Goal: Task Accomplishment & Management: Use online tool/utility

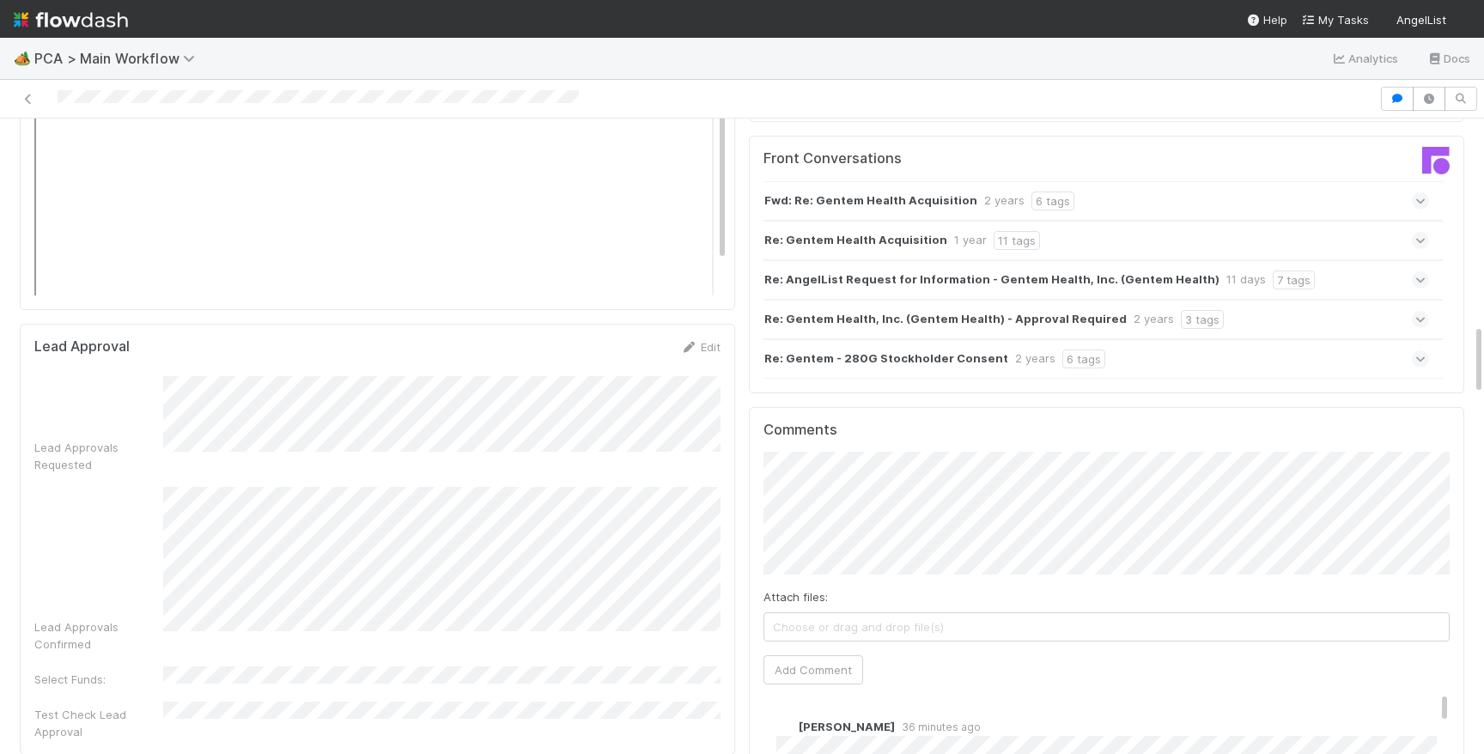
scroll to position [1683, 0]
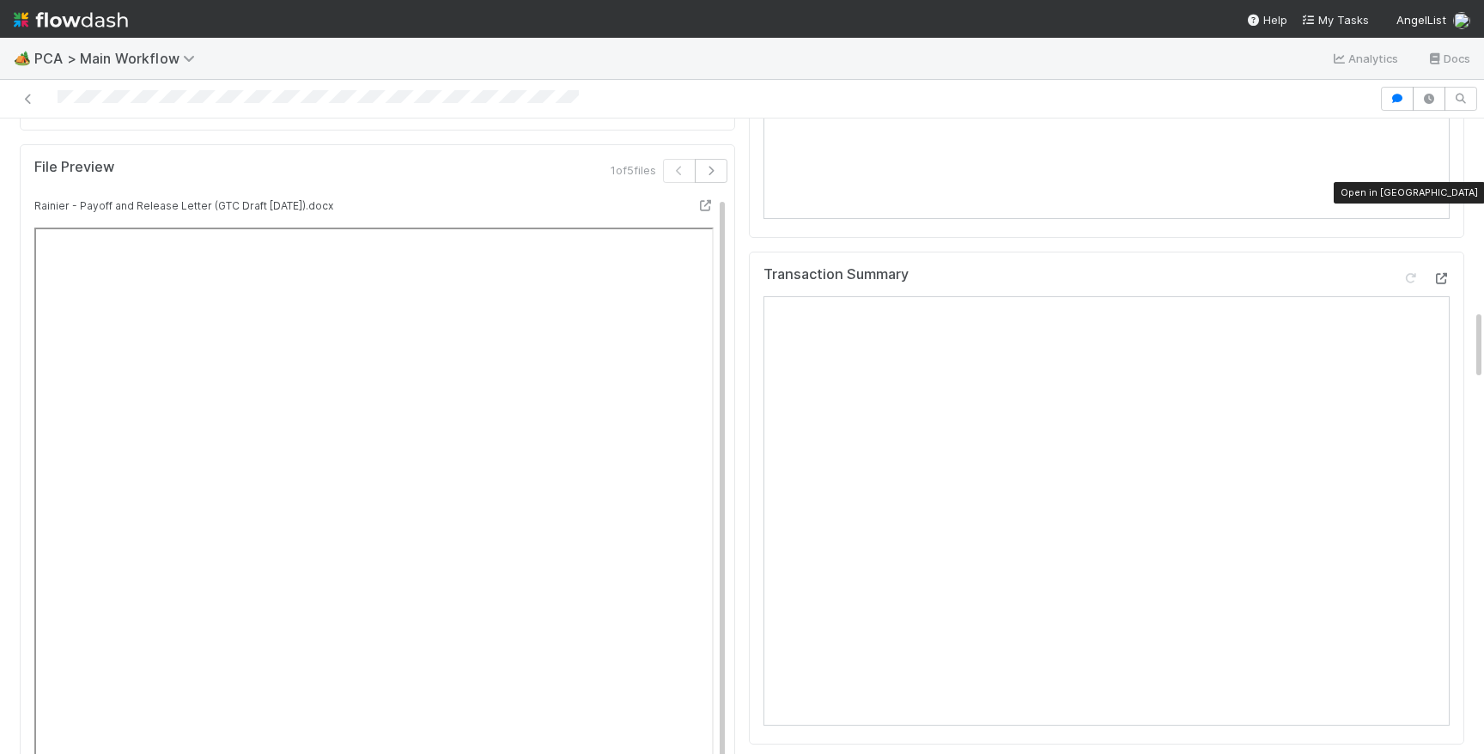
click at [1447, 273] on icon at bounding box center [1440, 278] width 17 height 11
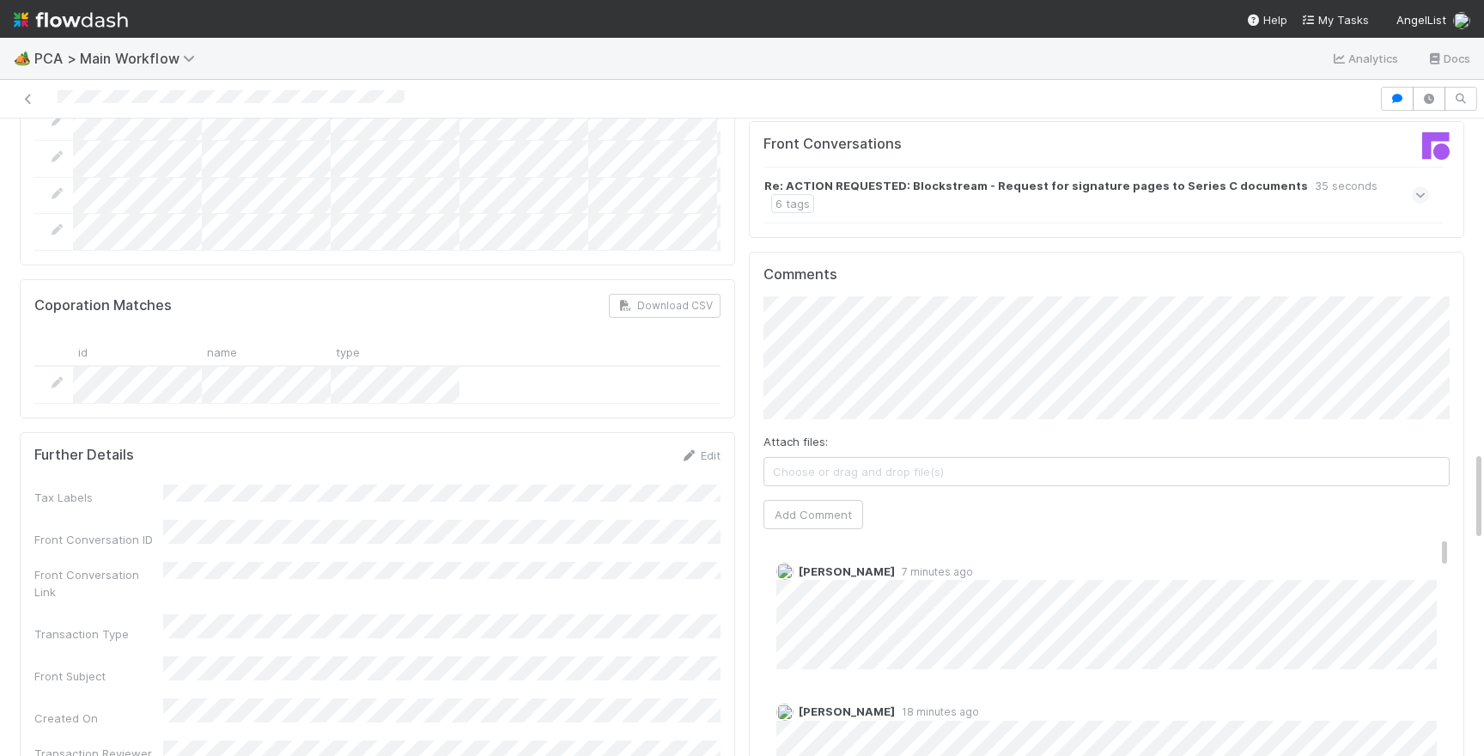
scroll to position [2112, 0]
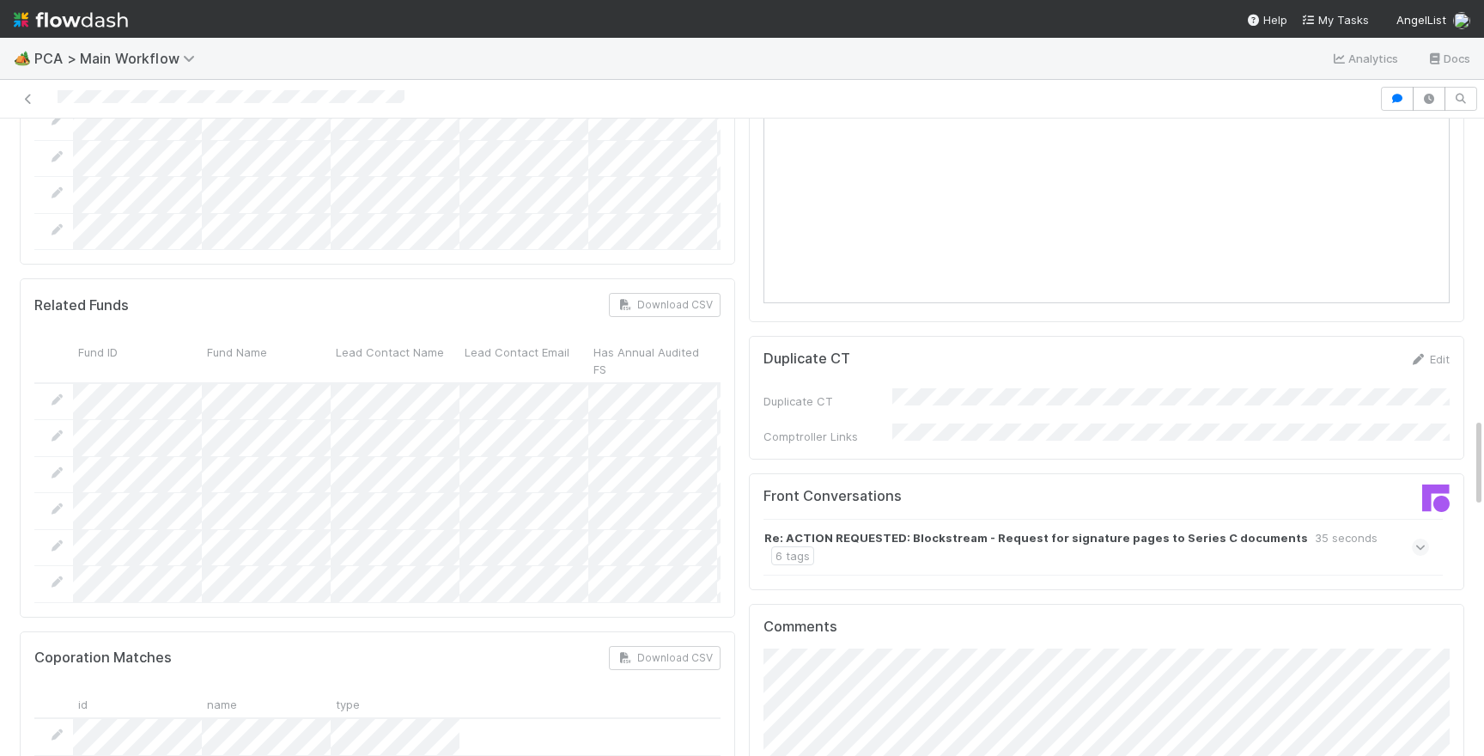
click at [1406, 519] on div "Re: ACTION REQUESTED: Blockstream - Request for signature pages to Series C doc…" at bounding box center [1096, 547] width 666 height 57
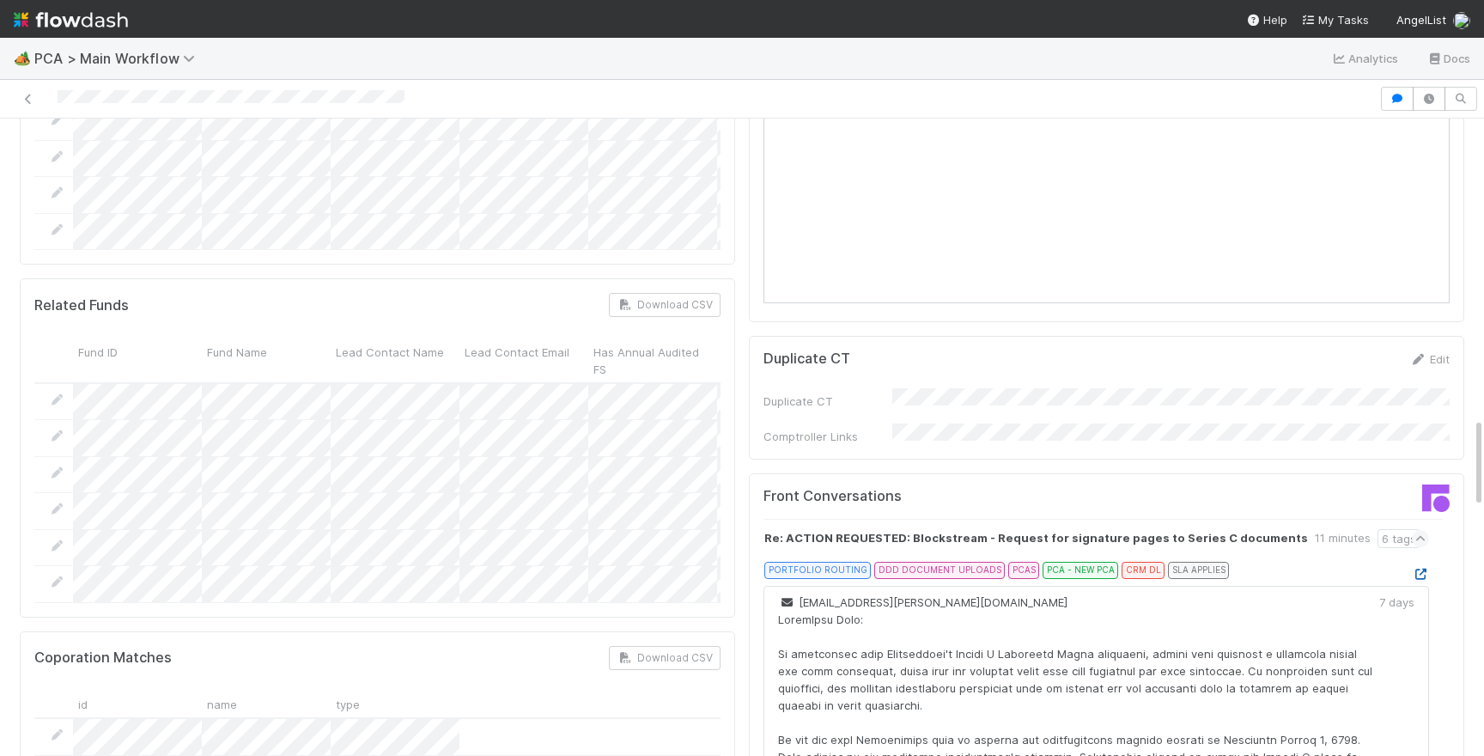
click at [1416, 568] on icon at bounding box center [1420, 573] width 17 height 11
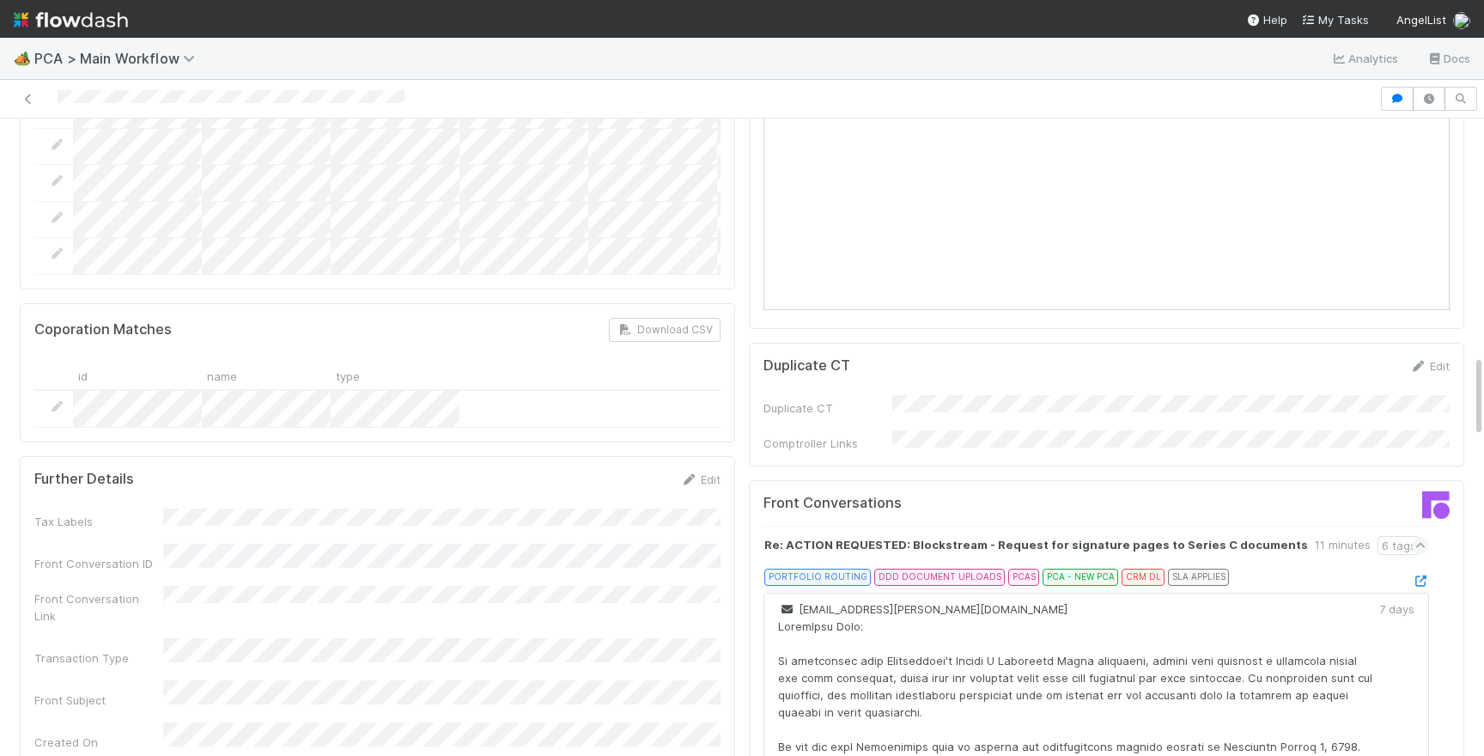
scroll to position [1814, 0]
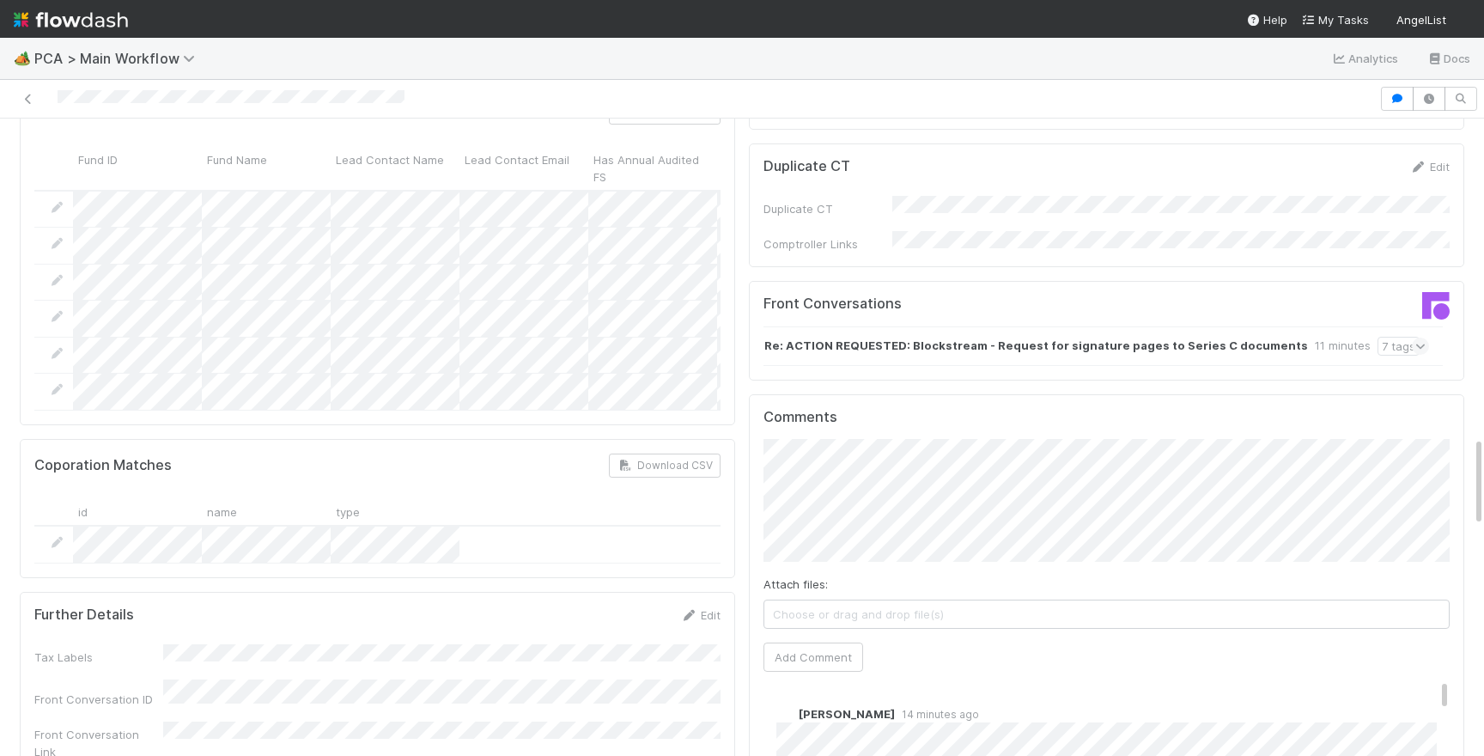
scroll to position [2249, 0]
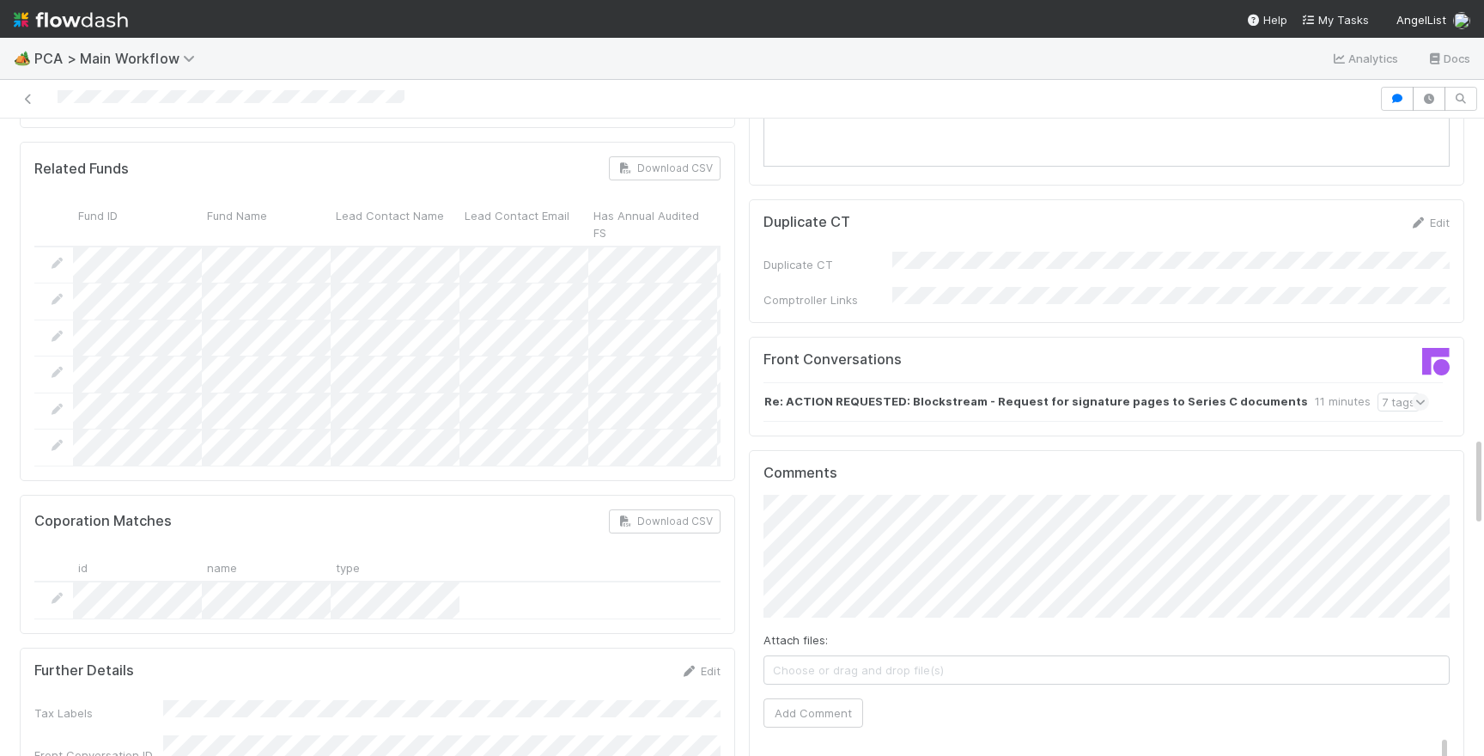
click at [1422, 382] on div "Re: ACTION REQUESTED: Blockstream - Request for signature pages to Series C doc…" at bounding box center [1096, 402] width 666 height 40
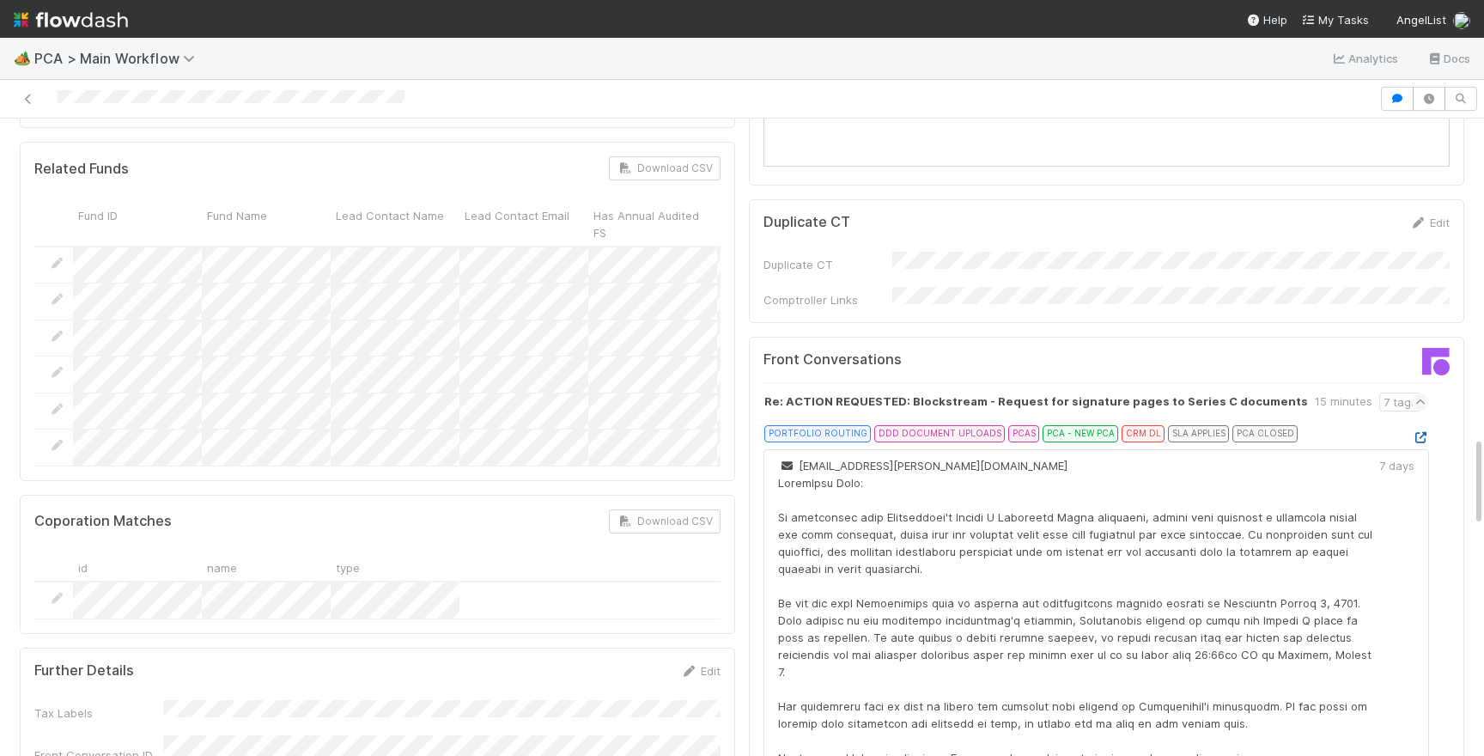
click at [1414, 432] on icon at bounding box center [1420, 437] width 17 height 11
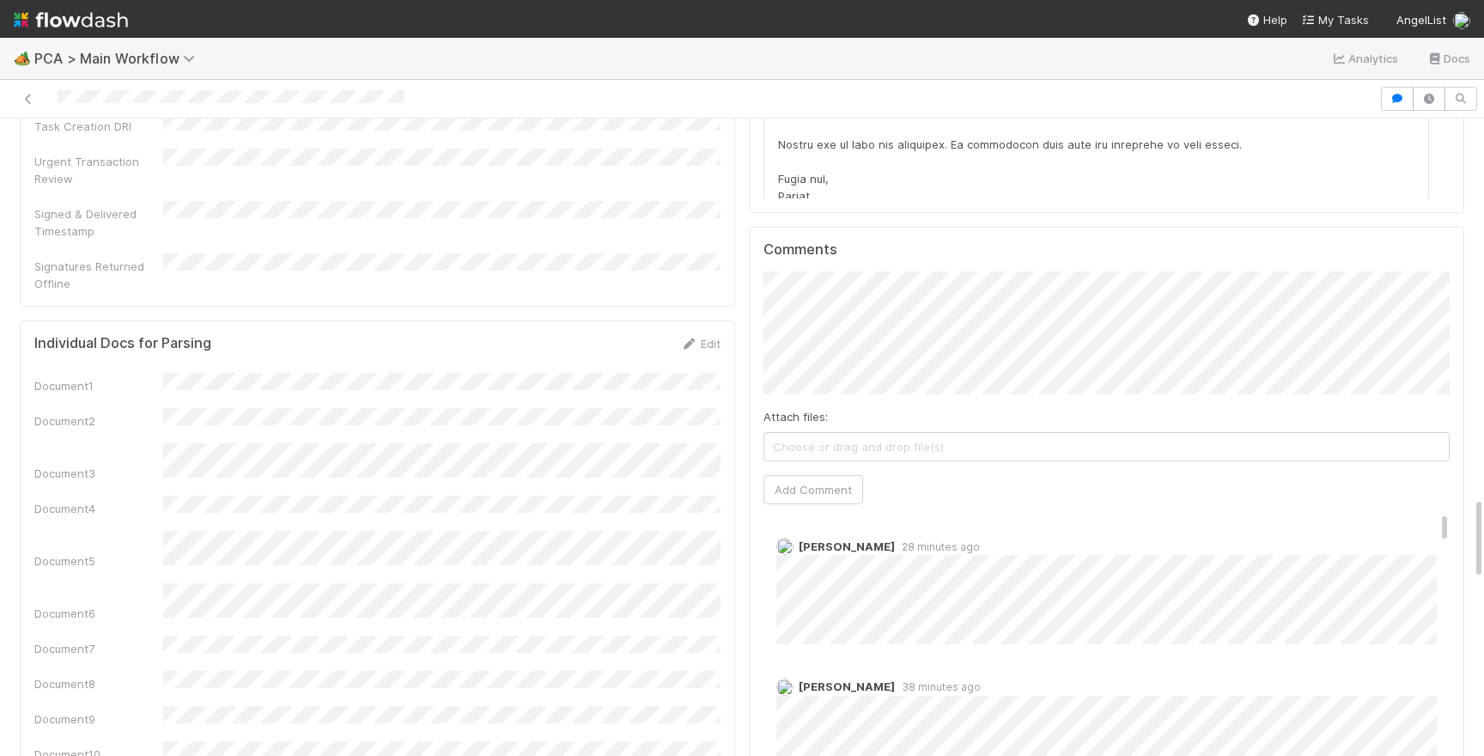
scroll to position [2869, 0]
click at [790, 475] on button "Add Comment" at bounding box center [813, 489] width 100 height 29
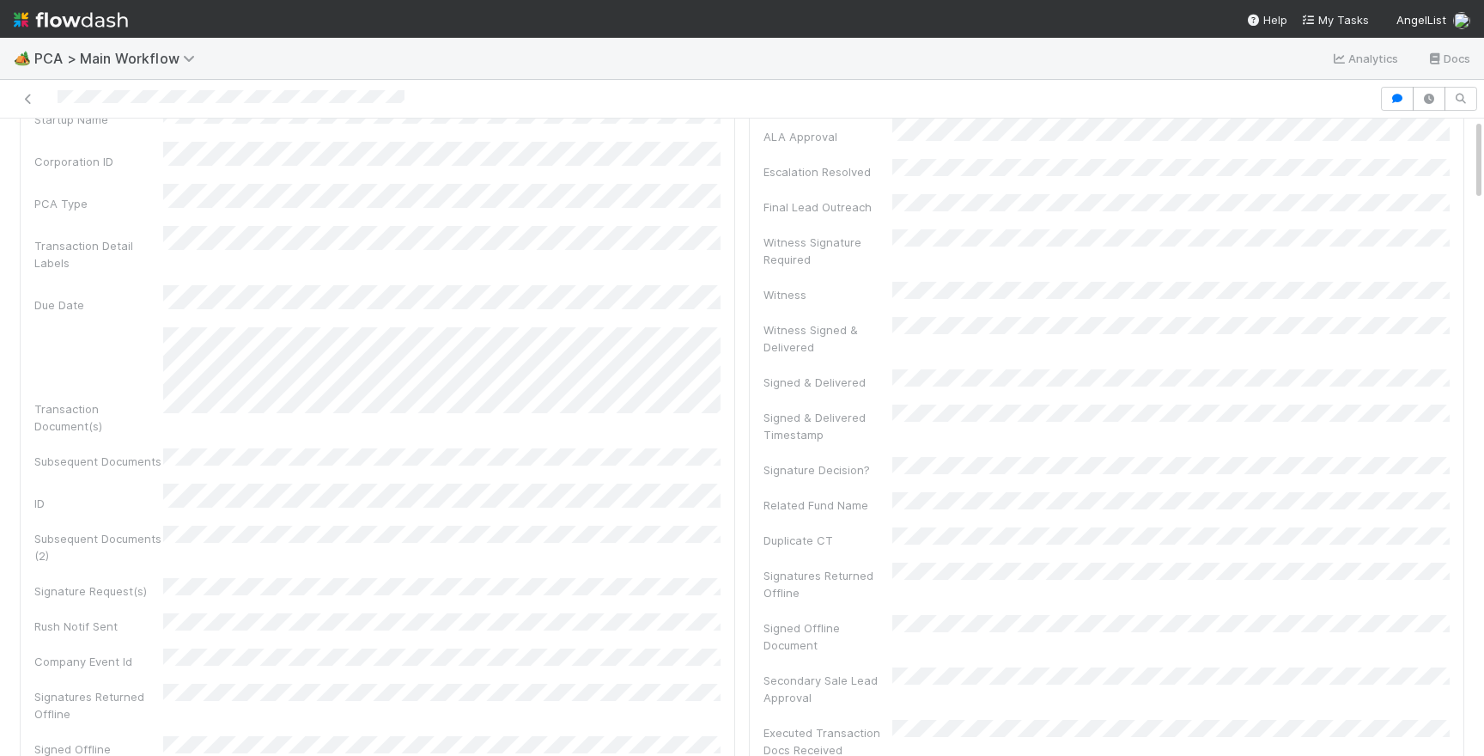
scroll to position [0, 0]
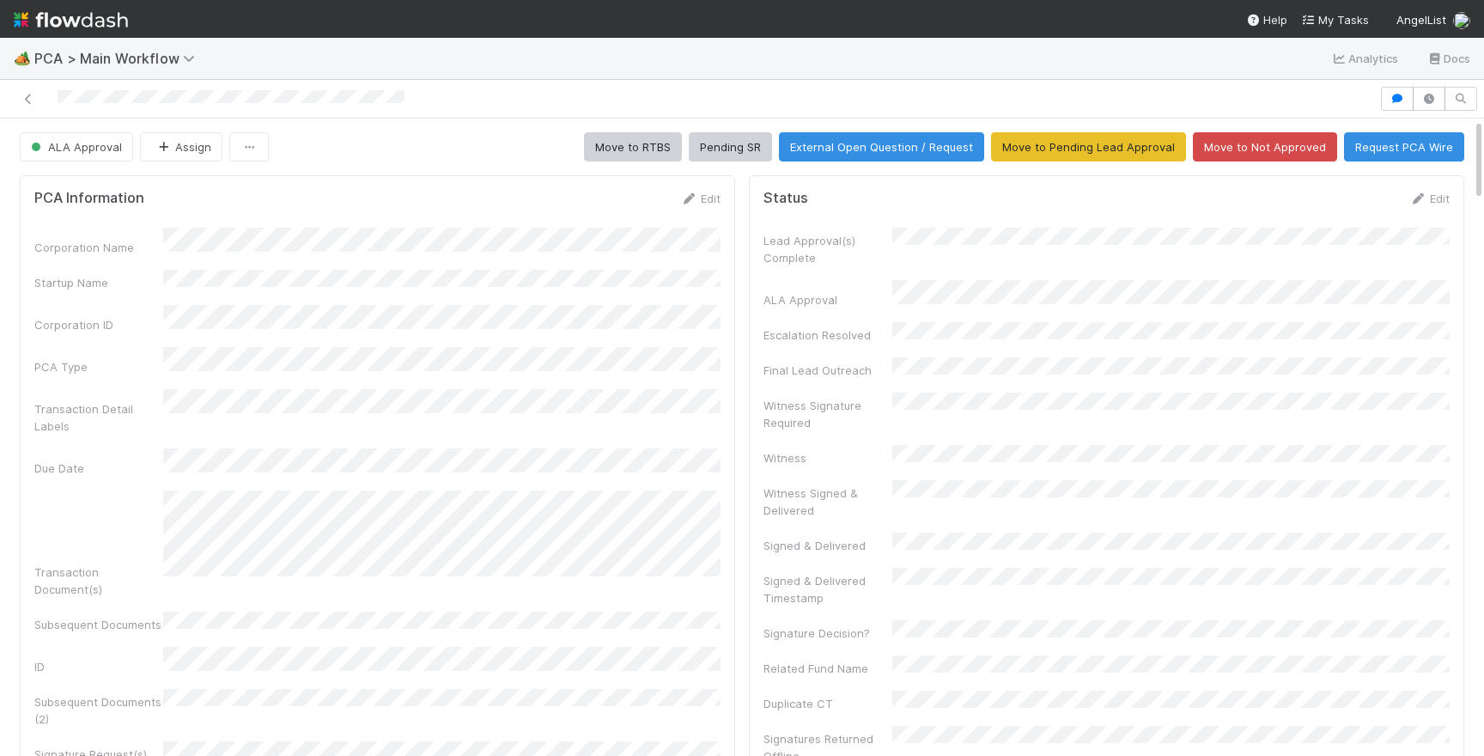
click at [224, 109] on div at bounding box center [689, 99] width 1365 height 24
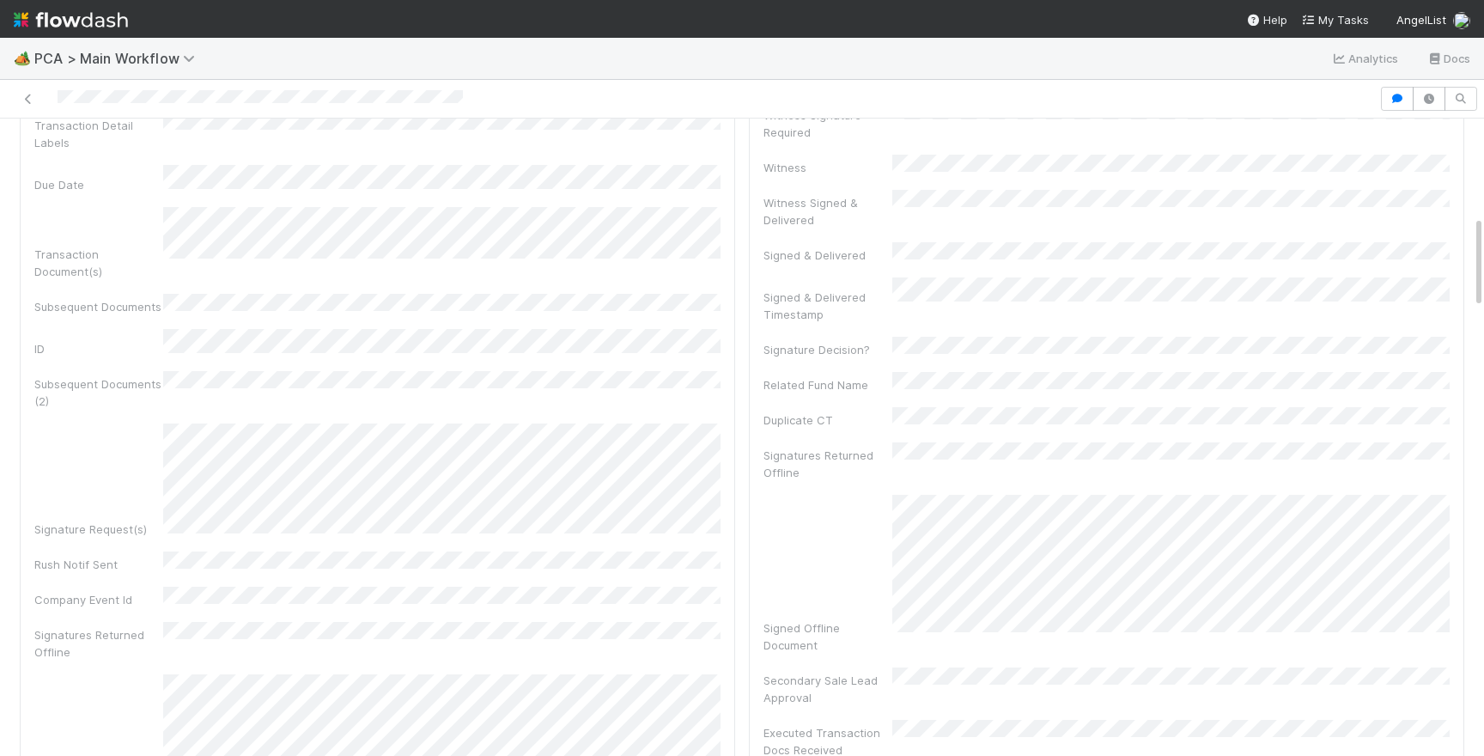
scroll to position [21, 0]
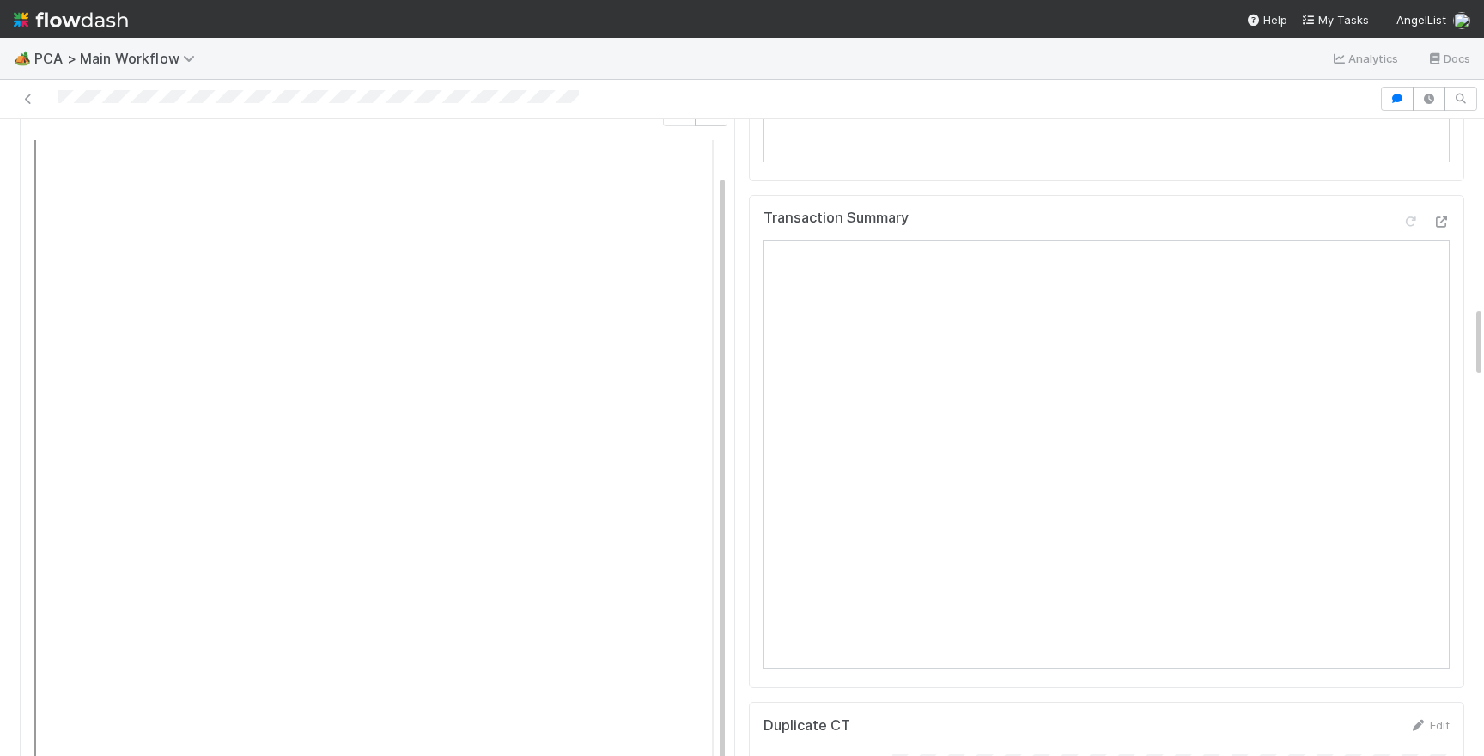
scroll to position [1650, 0]
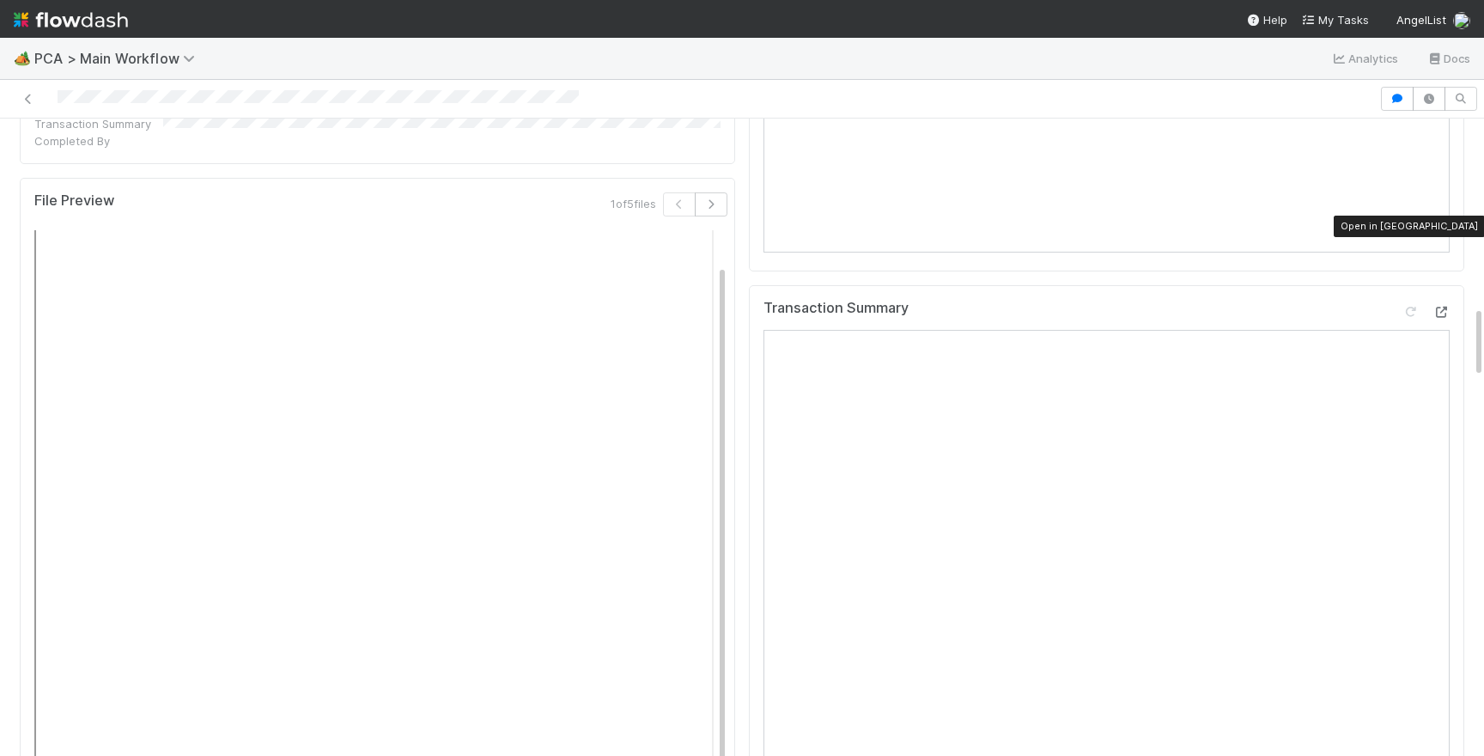
click at [1441, 307] on icon at bounding box center [1440, 312] width 17 height 11
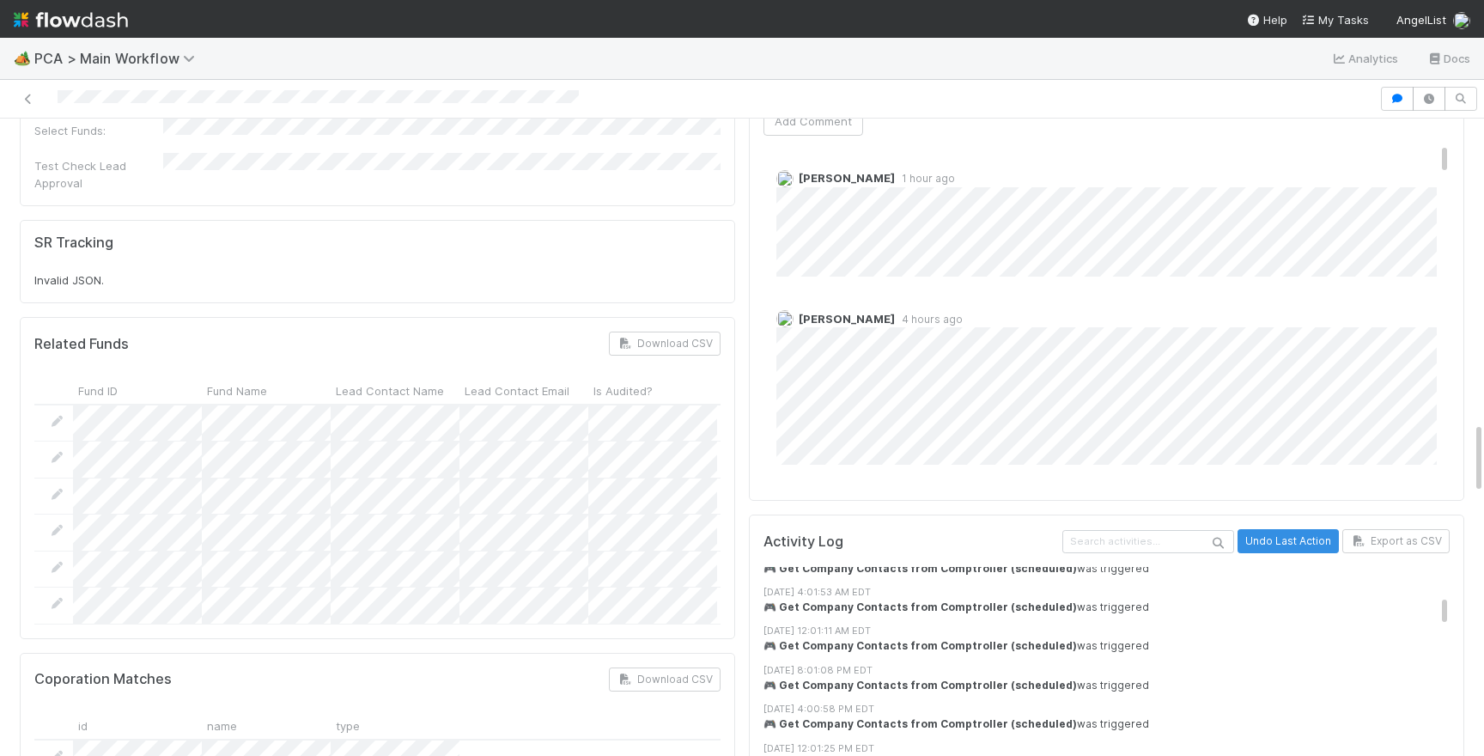
scroll to position [2611, 0]
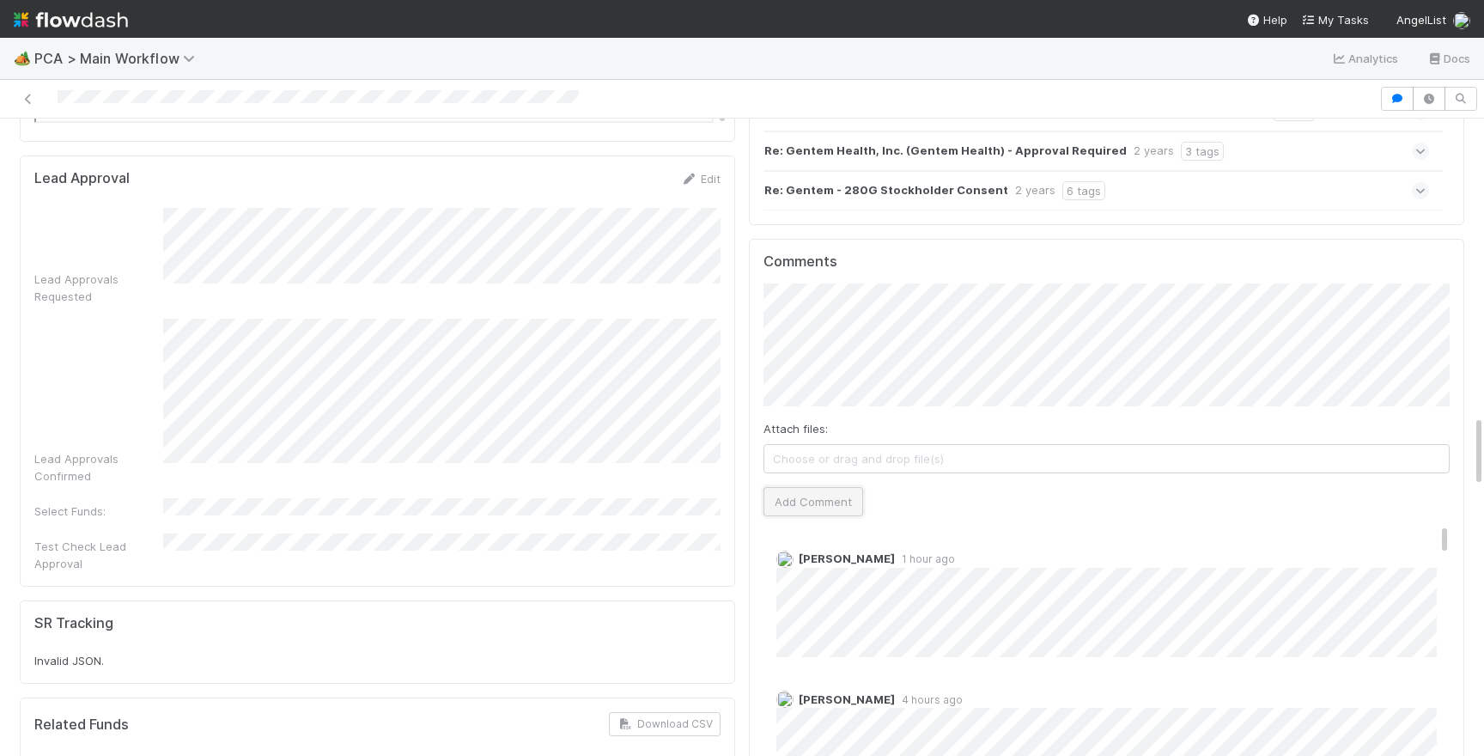
click at [818, 487] on button "Add Comment" at bounding box center [813, 501] width 100 height 29
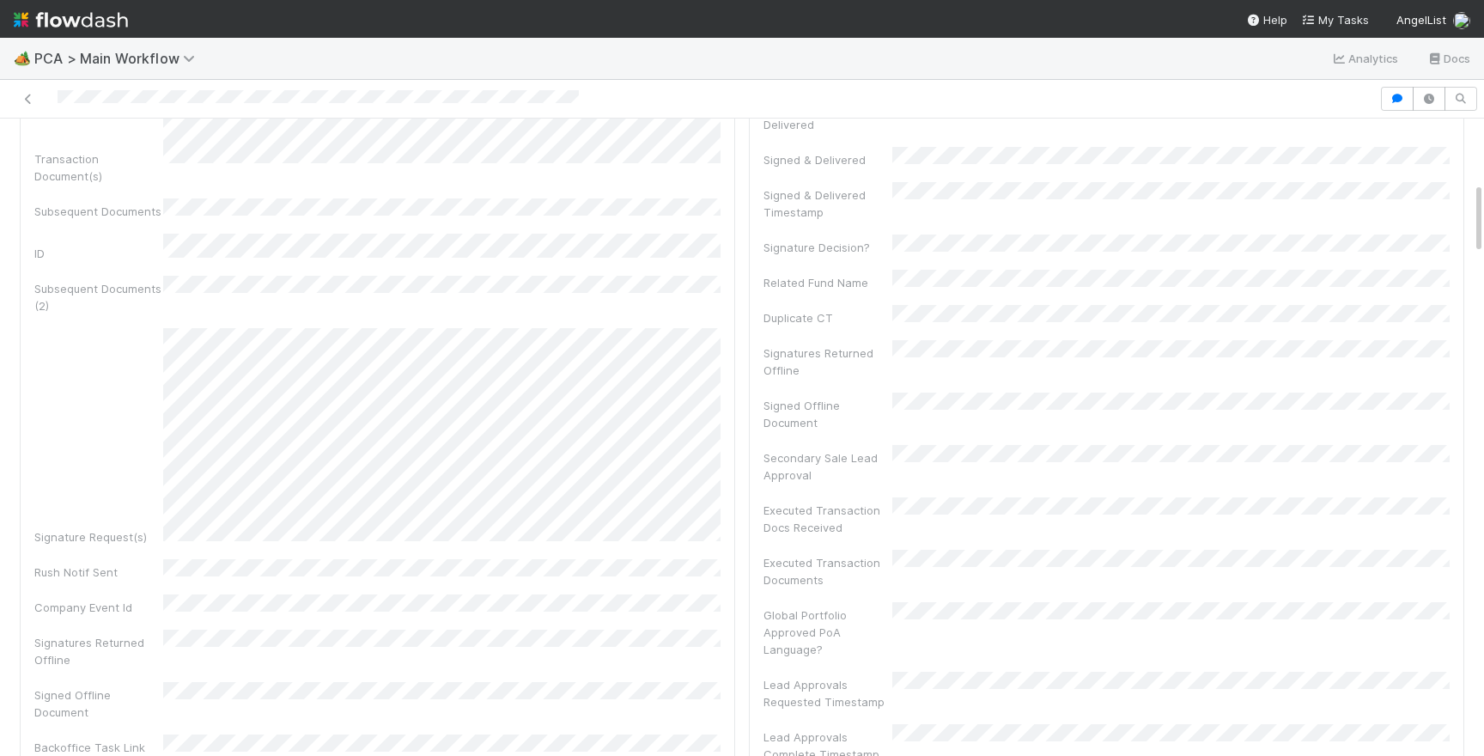
scroll to position [0, 0]
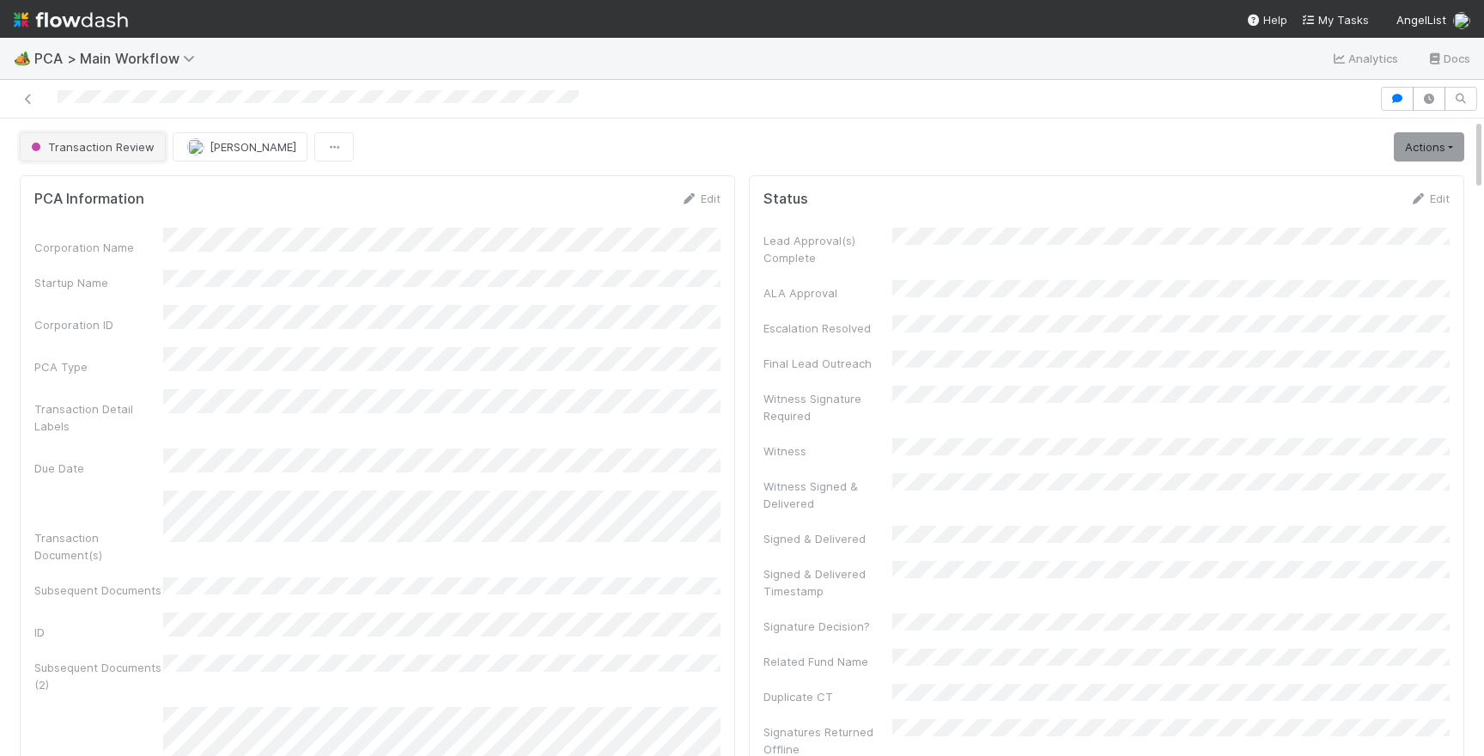
click at [123, 147] on span "Transaction Review" at bounding box center [90, 147] width 127 height 14
click at [325, 106] on div at bounding box center [318, 99] width 521 height 18
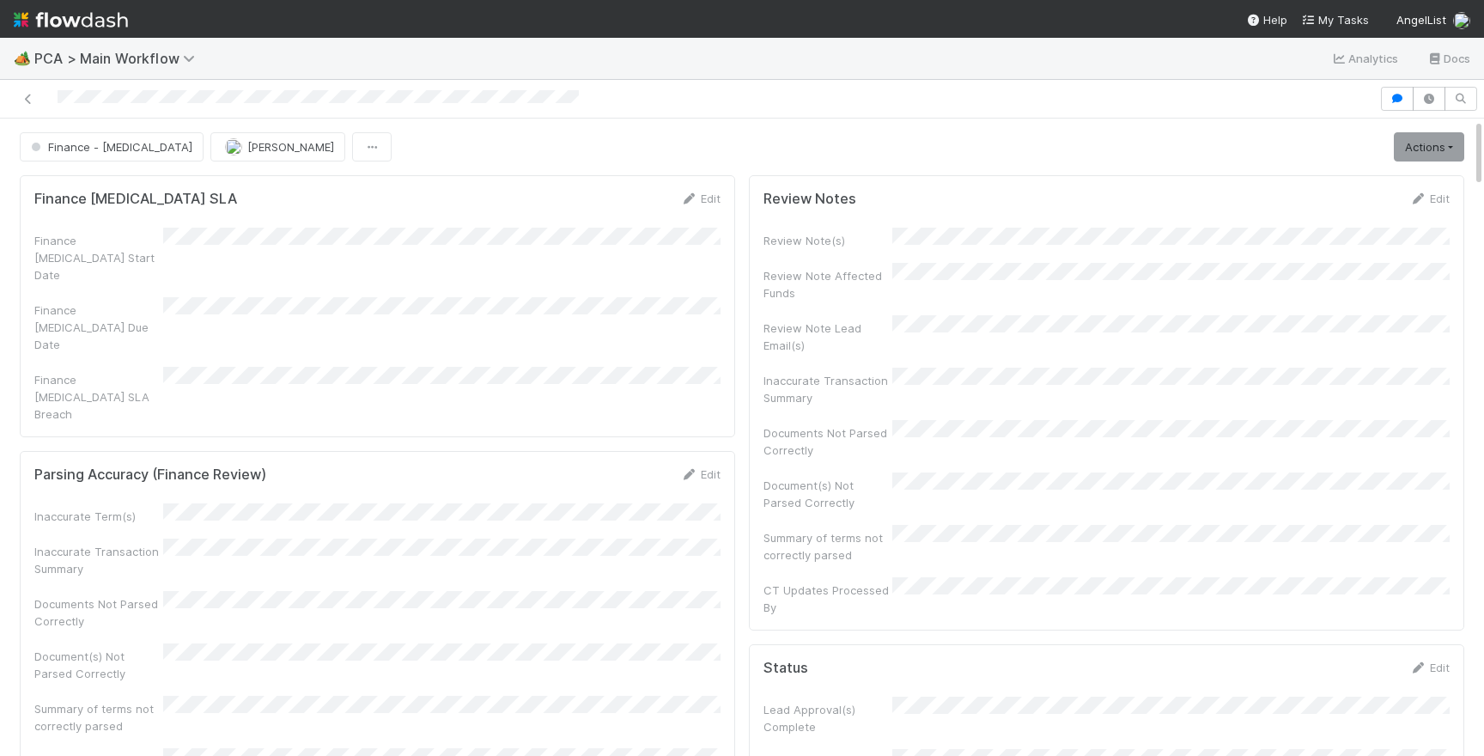
scroll to position [754, 0]
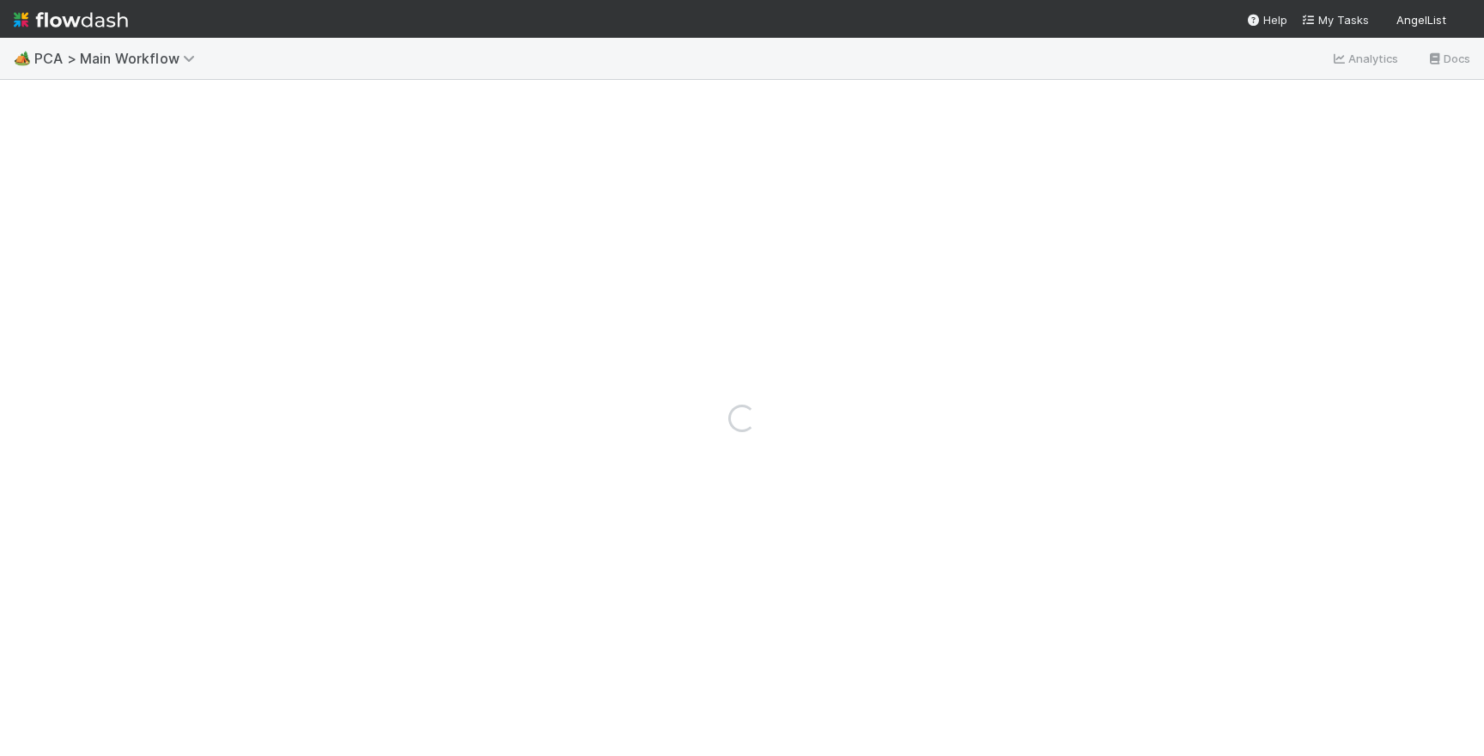
click at [71, 21] on img at bounding box center [71, 19] width 114 height 29
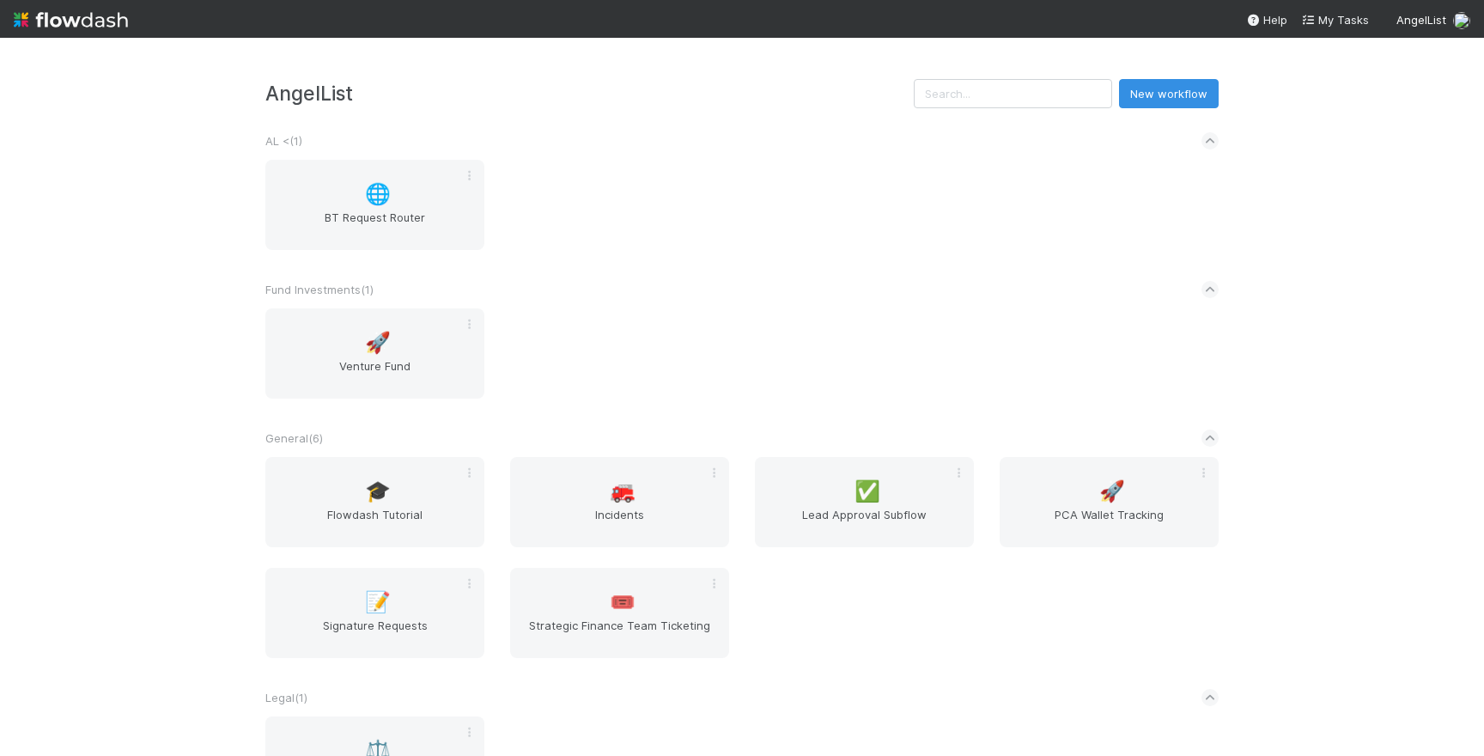
scroll to position [368, 0]
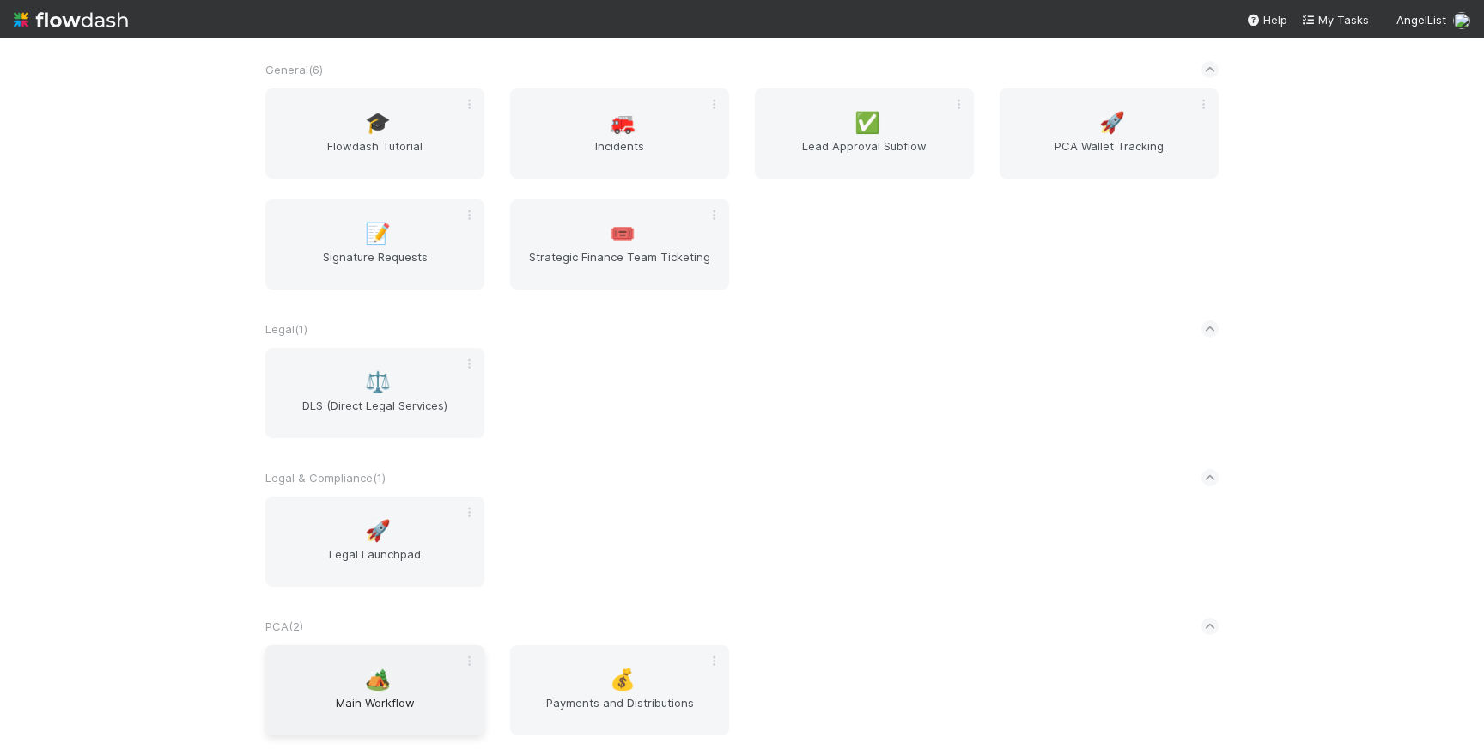
click at [378, 704] on span "Main Workflow" at bounding box center [374, 711] width 205 height 34
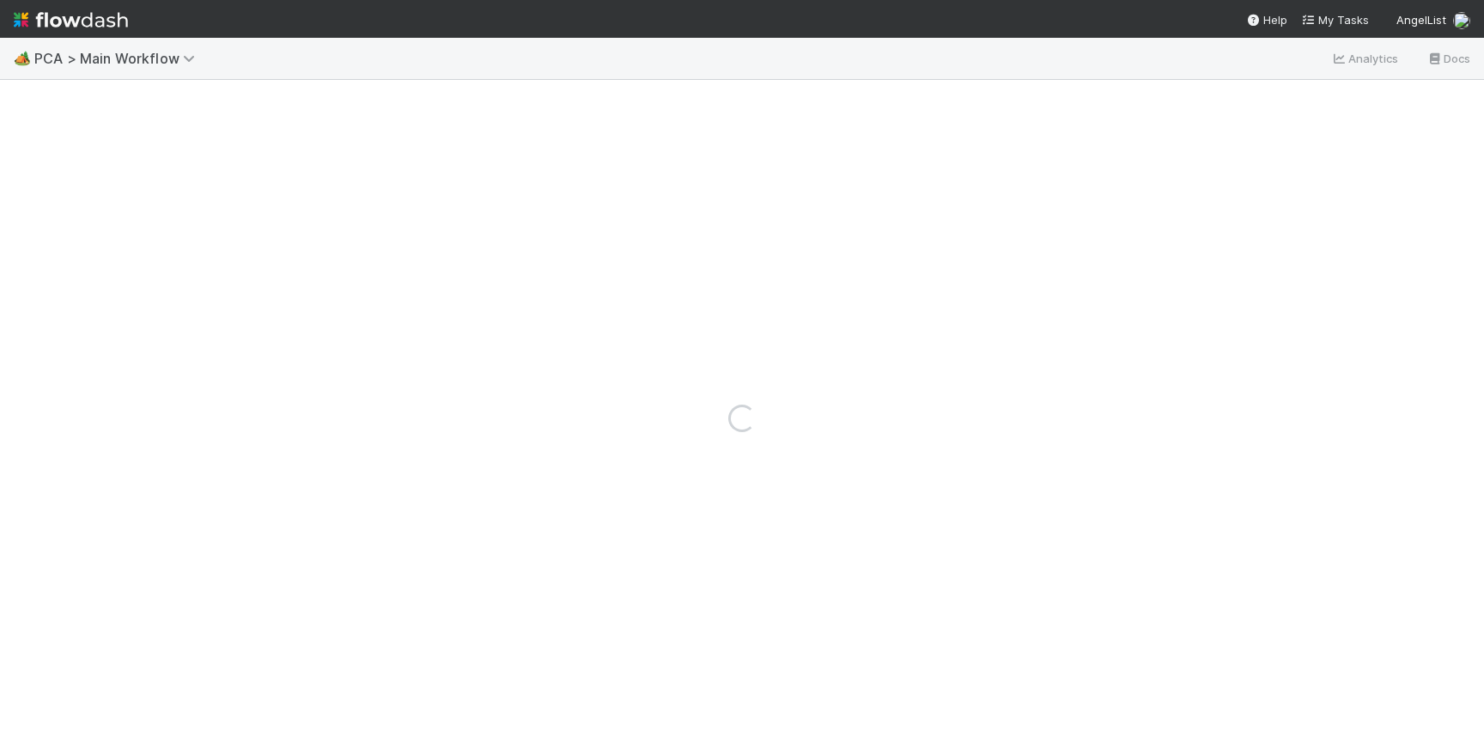
click at [112, 24] on img at bounding box center [71, 19] width 114 height 29
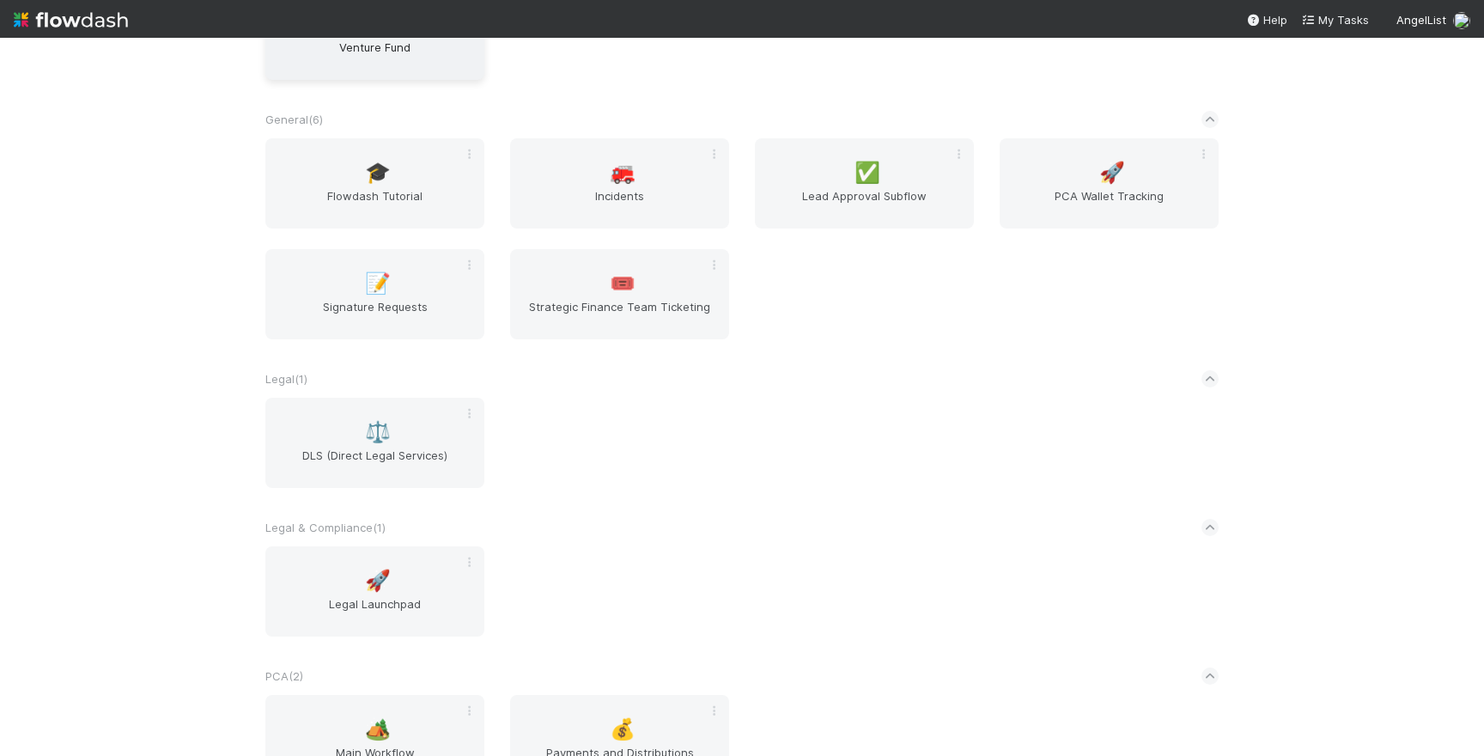
scroll to position [368, 0]
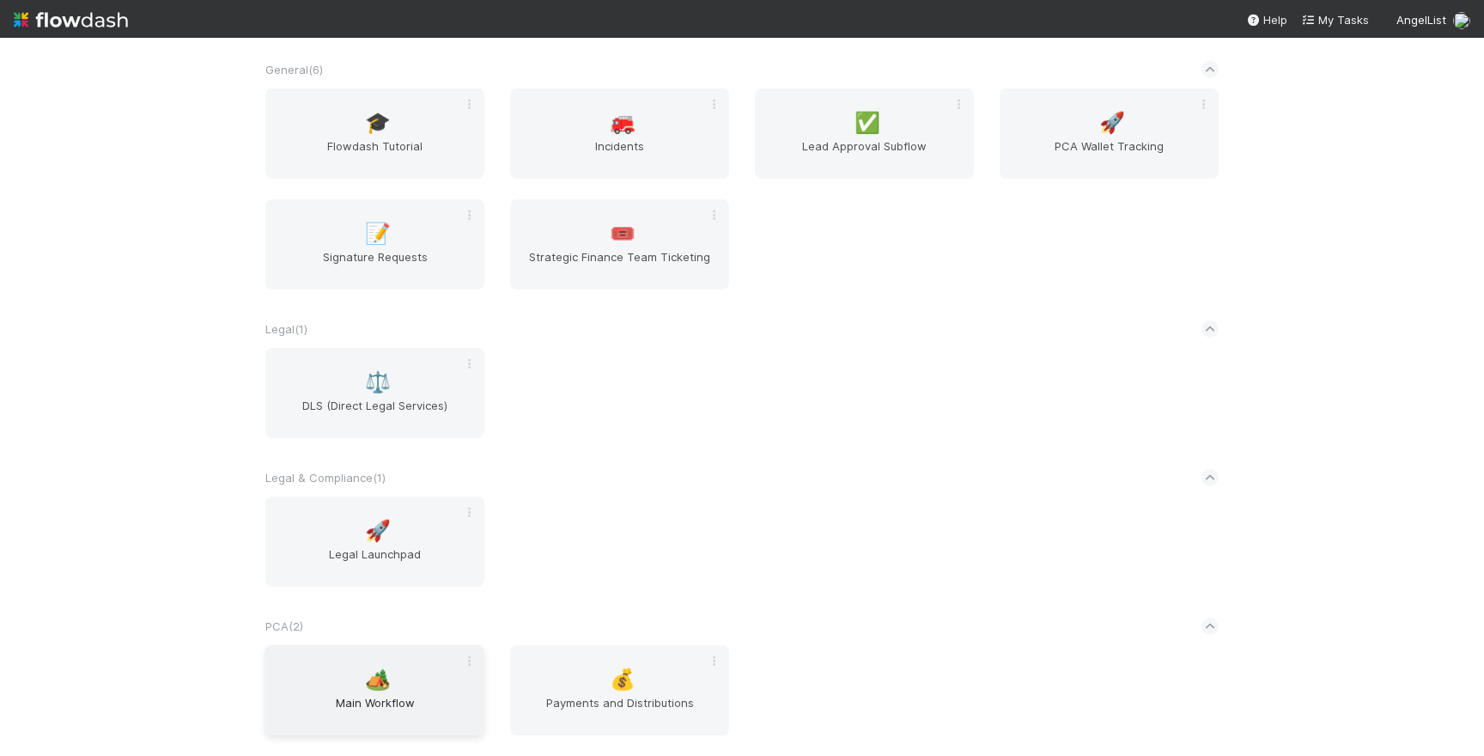
click at [410, 705] on span "Main Workflow" at bounding box center [374, 711] width 205 height 34
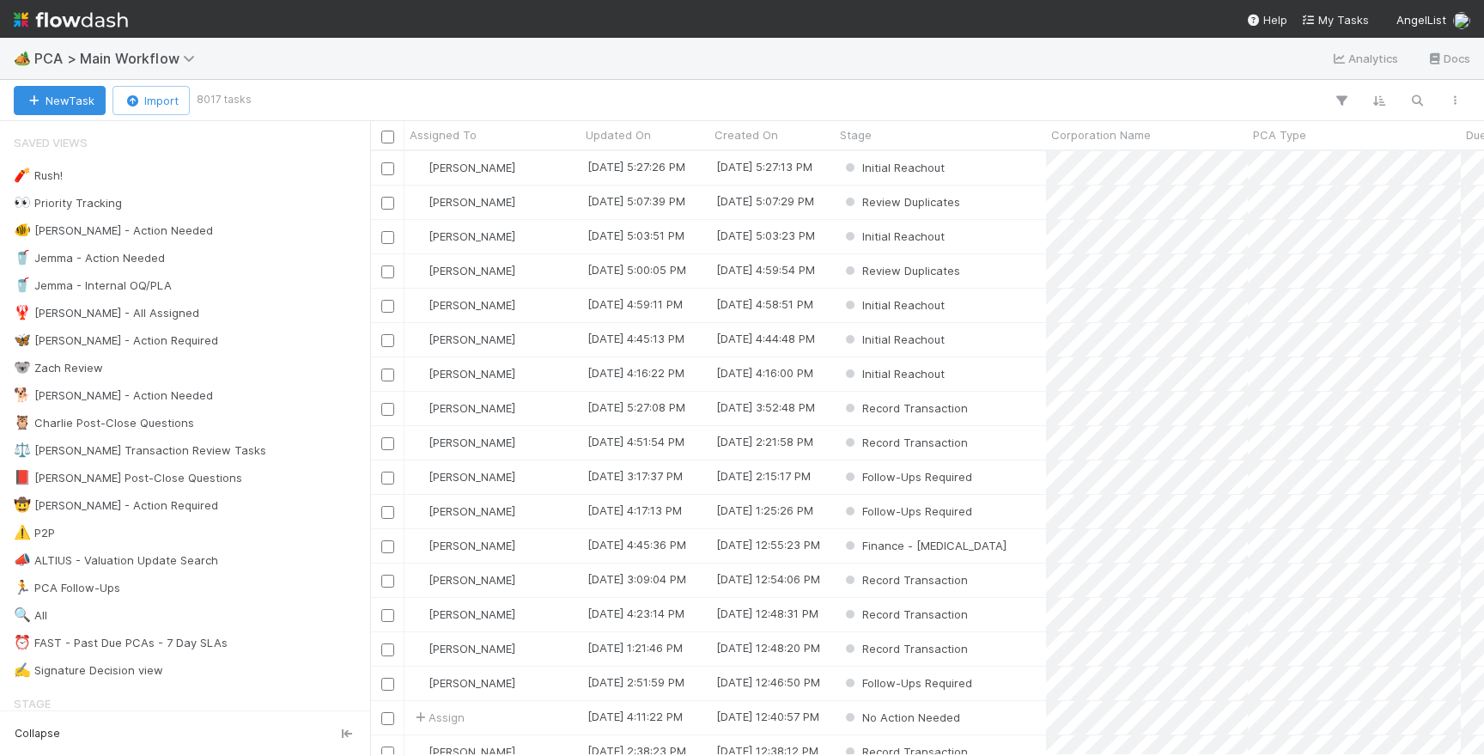
scroll to position [604, 1114]
click at [216, 477] on div "📕 [PERSON_NAME] Post-Close Questions 13" at bounding box center [190, 477] width 352 height 21
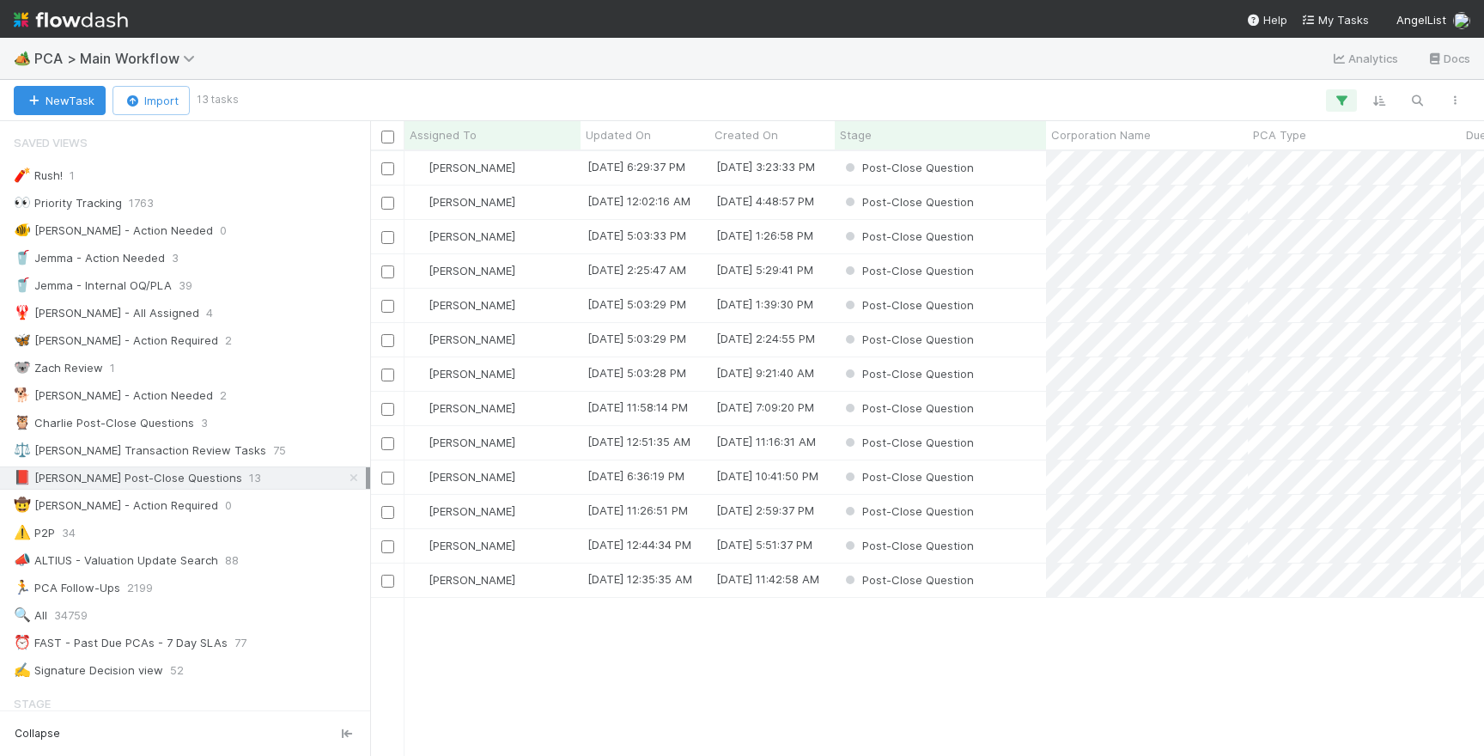
scroll to position [604, 1114]
click at [1021, 486] on div "Post-Close Question" at bounding box center [940, 476] width 211 height 33
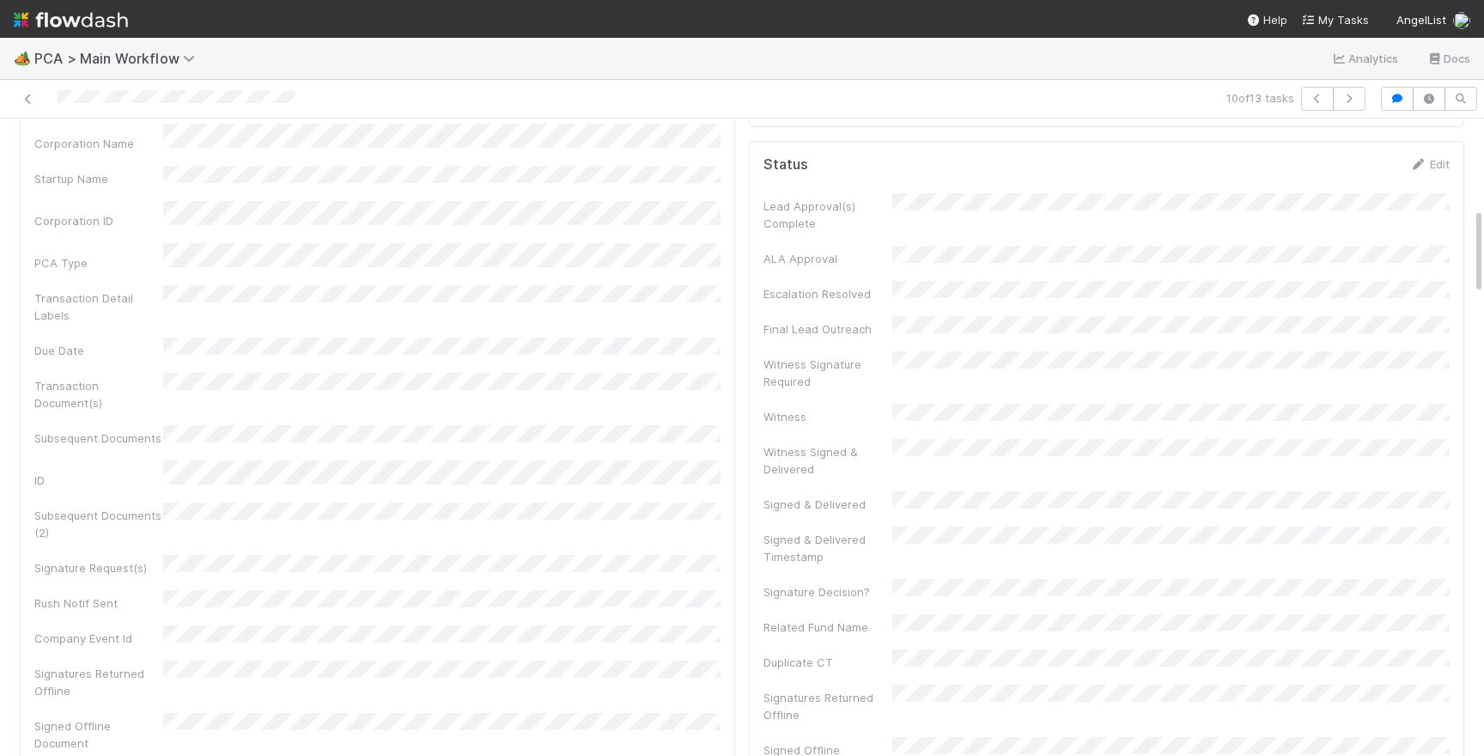
scroll to position [974, 0]
